Goal: Check status: Check status

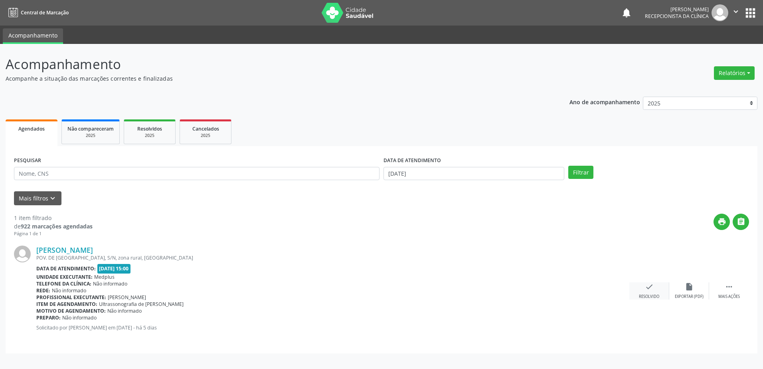
click at [657, 294] on div "Resolvido" at bounding box center [649, 297] width 20 height 6
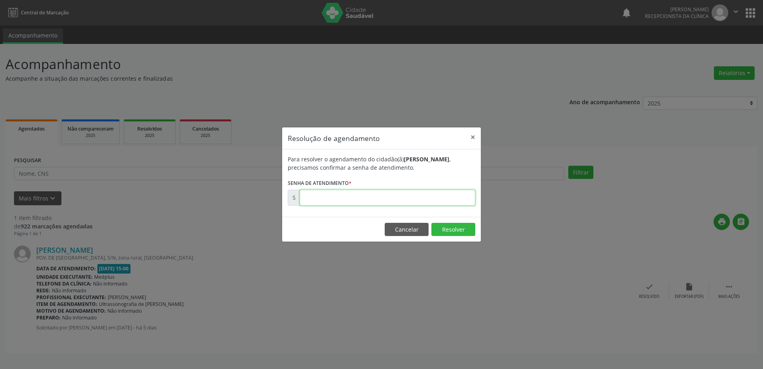
drag, startPoint x: 358, startPoint y: 203, endPoint x: 359, endPoint y: 208, distance: 4.8
click at [359, 206] on div "Para resolver o agendamento do cidadão(ã) [PERSON_NAME] , precisamos confirmar …" at bounding box center [381, 182] width 199 height 67
type input "00180035"
click at [459, 230] on button "Resolver" at bounding box center [453, 230] width 44 height 14
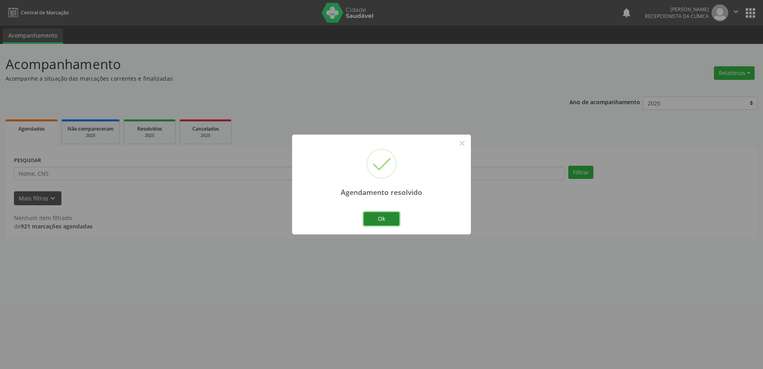
click at [381, 222] on button "Ok" at bounding box center [382, 219] width 36 height 14
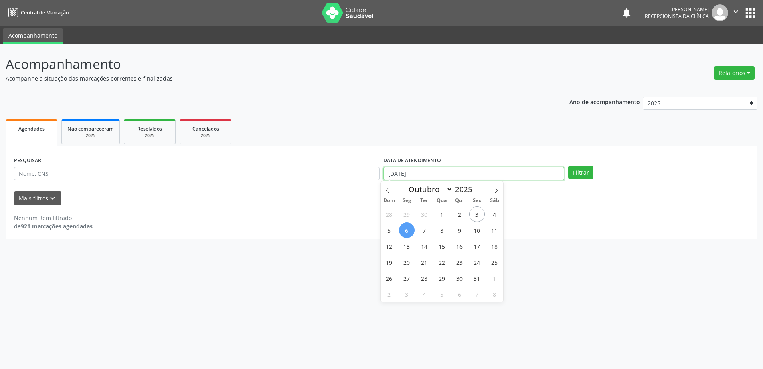
click at [387, 175] on input "[DATE]" at bounding box center [473, 174] width 181 height 14
click at [425, 232] on span "7" at bounding box center [425, 230] width 16 height 16
type input "[DATE]"
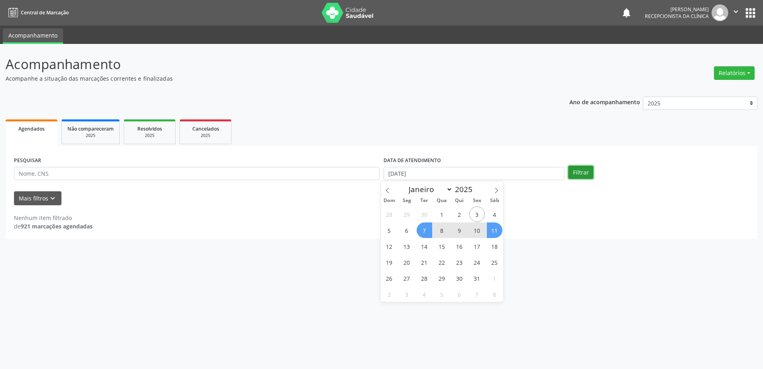
click at [581, 176] on button "Filtrar" at bounding box center [580, 173] width 25 height 14
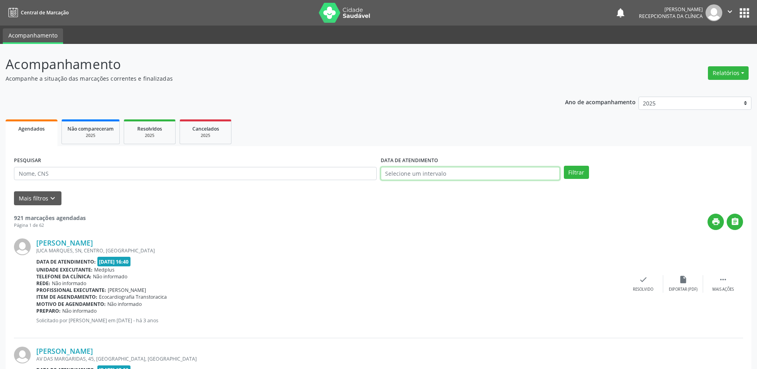
click at [395, 173] on input "text" at bounding box center [470, 174] width 179 height 14
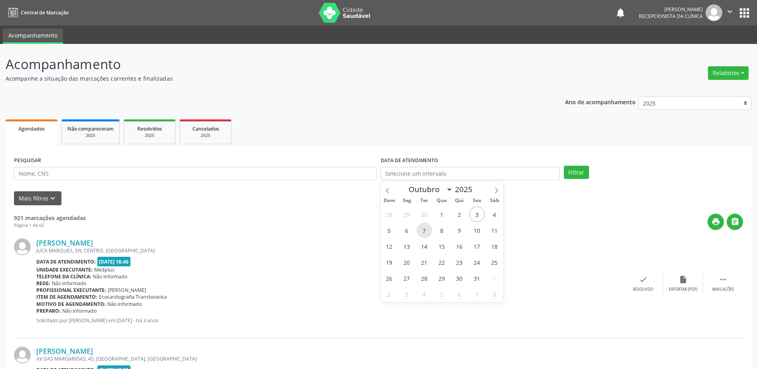
click at [427, 231] on span "7" at bounding box center [425, 230] width 16 height 16
type input "[DATE]"
click at [575, 169] on button "Filtrar" at bounding box center [576, 173] width 25 height 14
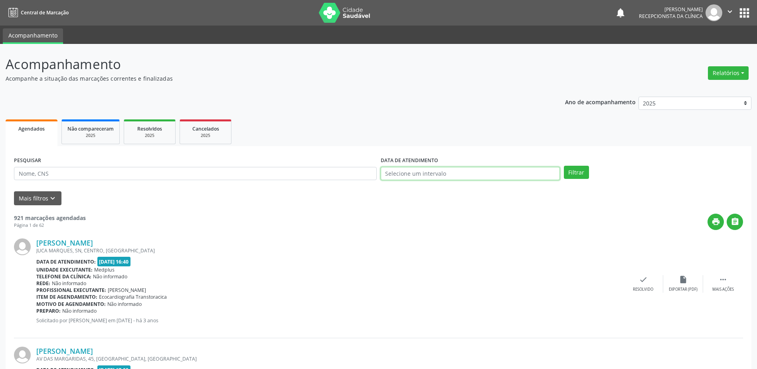
click at [391, 176] on input "text" at bounding box center [470, 174] width 179 height 14
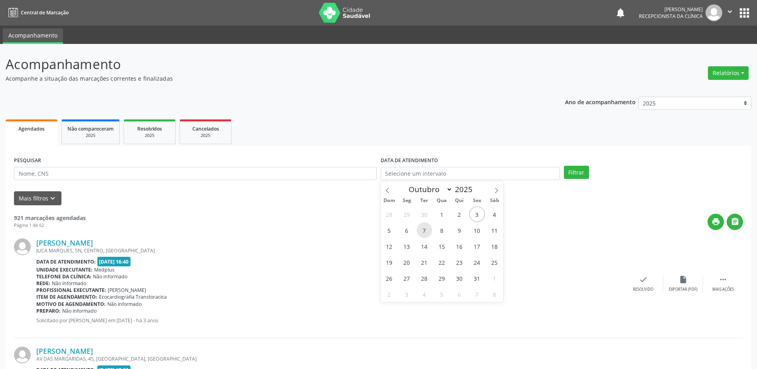
click at [425, 229] on span "7" at bounding box center [425, 230] width 16 height 16
type input "[DATE]"
click at [425, 229] on span "7" at bounding box center [425, 230] width 16 height 16
click at [576, 174] on button "Filtrar" at bounding box center [576, 173] width 25 height 14
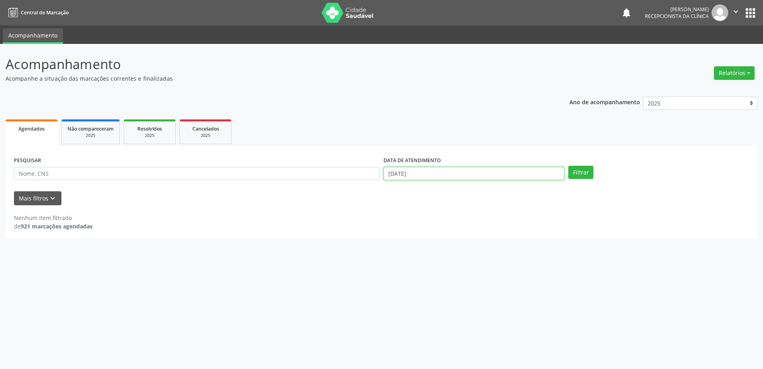
click at [395, 176] on input "[DATE]" at bounding box center [473, 174] width 181 height 14
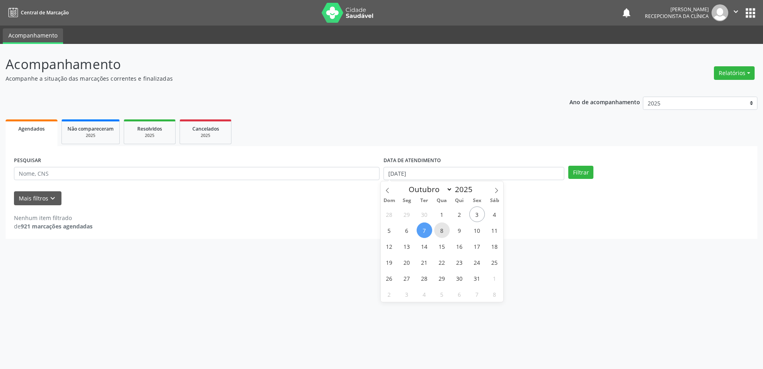
click at [441, 227] on span "8" at bounding box center [442, 230] width 16 height 16
type input "08/10/2025"
click at [441, 227] on span "8" at bounding box center [442, 230] width 16 height 16
click at [579, 173] on button "Filtrar" at bounding box center [580, 173] width 25 height 14
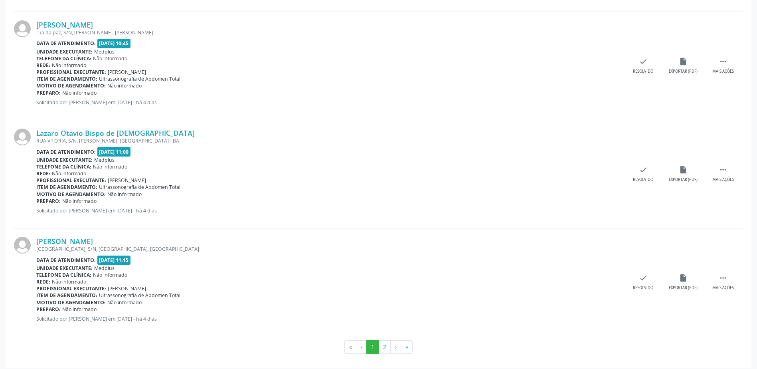
scroll to position [1528, 0]
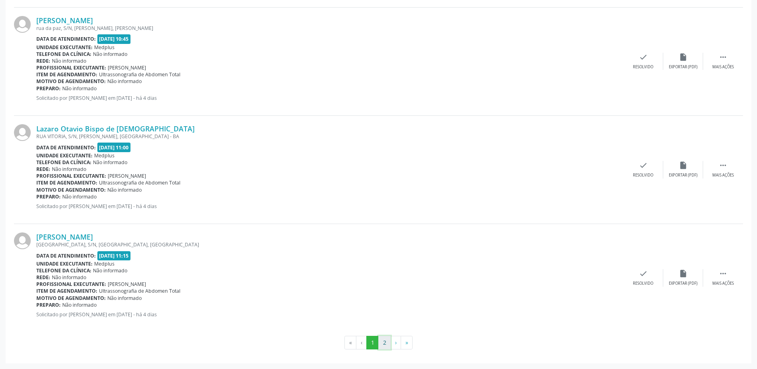
click at [384, 344] on button "2" at bounding box center [384, 343] width 12 height 14
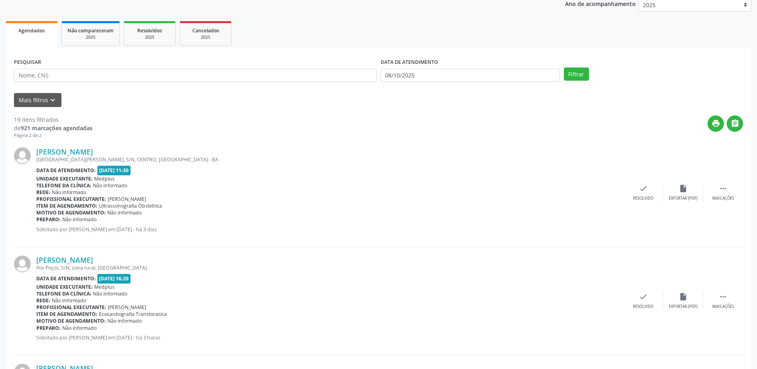
scroll to position [0, 0]
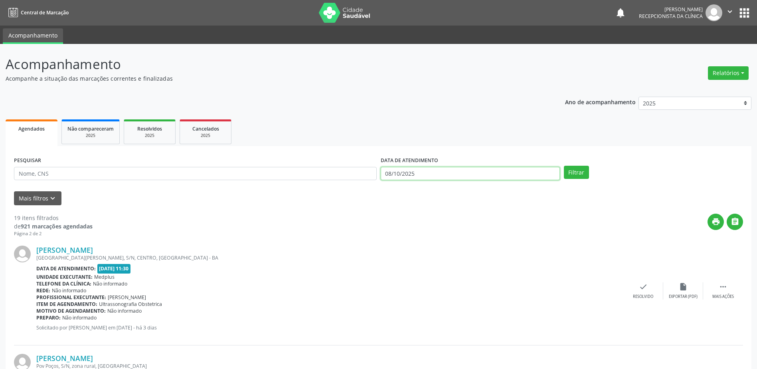
click at [455, 175] on body "Central de Marcação notifications [PERSON_NAME] Recepcionista da clínica  Conf…" at bounding box center [378, 184] width 757 height 369
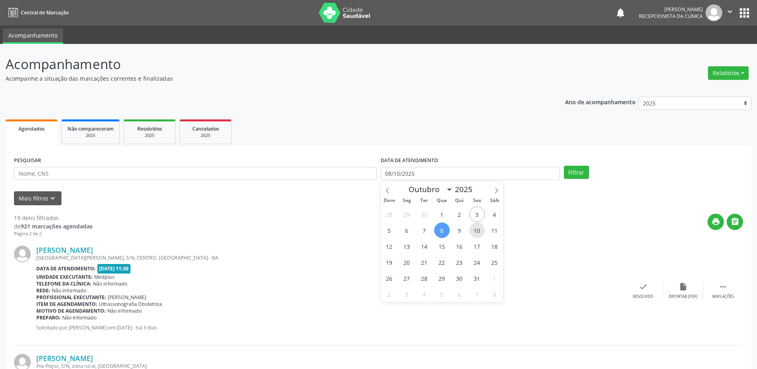
click at [481, 228] on span "10" at bounding box center [477, 230] width 16 height 16
type input "[DATE]"
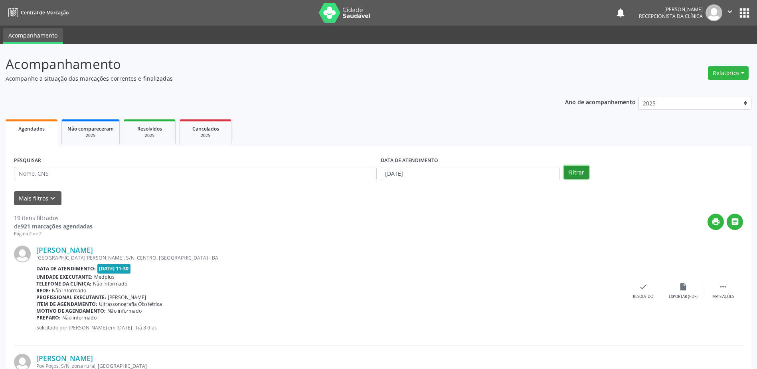
drag, startPoint x: 583, startPoint y: 174, endPoint x: 569, endPoint y: 184, distance: 17.3
click at [583, 174] on button "Filtrar" at bounding box center [576, 173] width 25 height 14
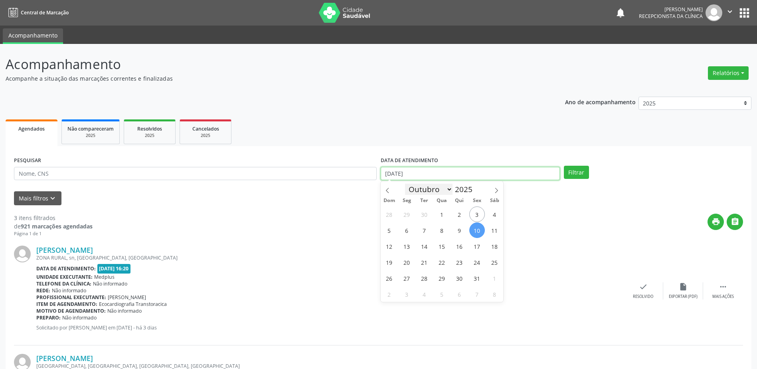
click at [422, 176] on input "[DATE]" at bounding box center [470, 174] width 179 height 14
click at [478, 214] on span "3" at bounding box center [477, 214] width 16 height 16
type input "[DATE]"
click at [478, 214] on span "3" at bounding box center [477, 214] width 16 height 16
select select "9"
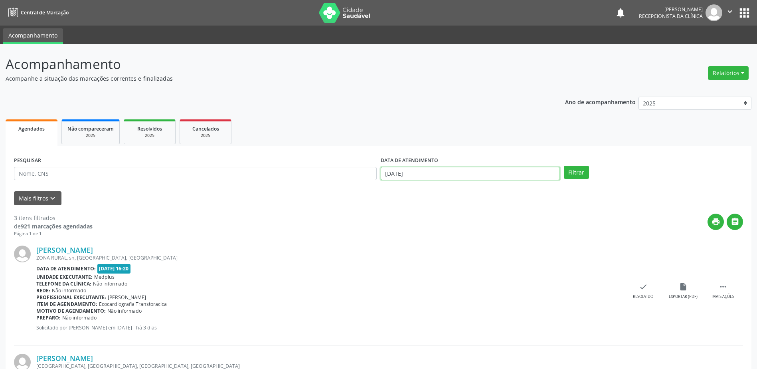
click at [441, 178] on input "[DATE]" at bounding box center [470, 174] width 179 height 14
